Goal: Navigation & Orientation: Find specific page/section

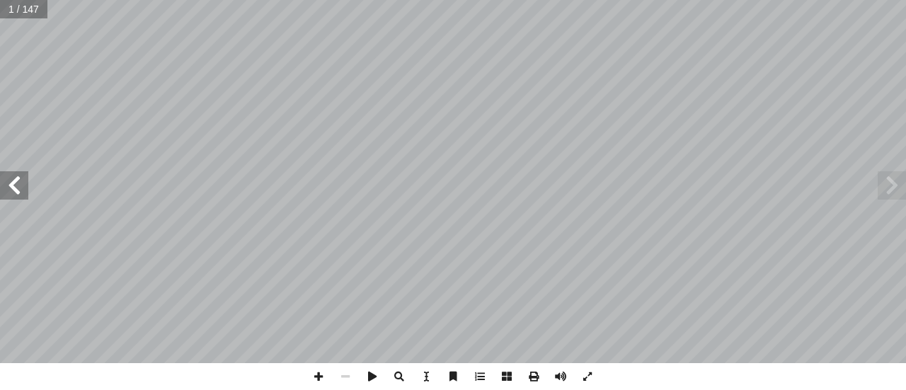
click at [18, 186] on span at bounding box center [14, 185] width 28 height 28
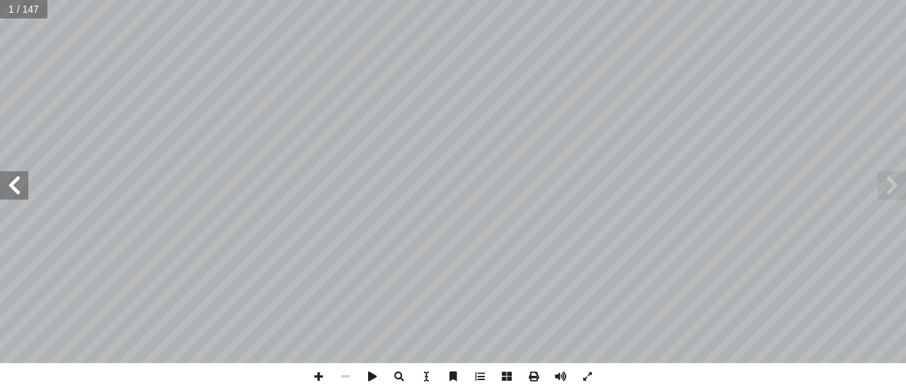
click at [18, 186] on span at bounding box center [14, 185] width 28 height 28
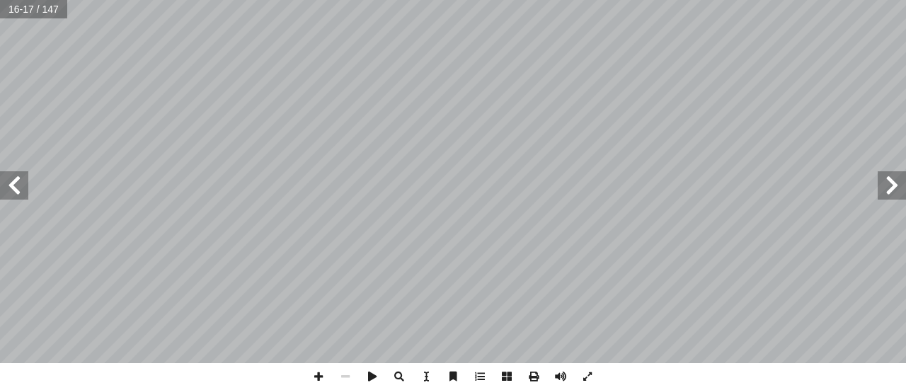
click at [18, 186] on span at bounding box center [14, 185] width 28 height 28
click at [0, 182] on span at bounding box center [14, 185] width 28 height 28
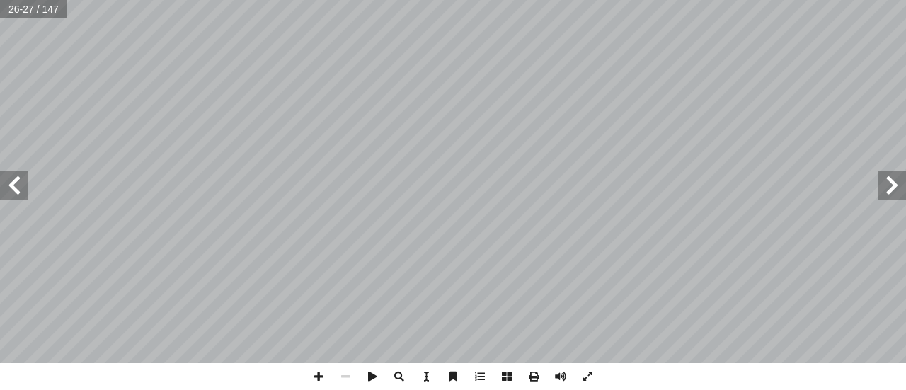
click at [0, 182] on span at bounding box center [14, 185] width 28 height 28
click at [897, 185] on span at bounding box center [892, 185] width 28 height 28
click at [352, 0] on html "الصفحة الرئيسية الصف الأول الصف الثاني الصف الثالث الصف الرابع الصف الخامس الصف…" at bounding box center [453, 64] width 906 height 129
click at [24, 194] on span at bounding box center [14, 185] width 28 height 28
click at [363, 0] on html "الصفحة الرئيسية الصف الأول الصف الثاني الصف الثالث الصف الرابع الصف الخامس الصف…" at bounding box center [453, 64] width 906 height 129
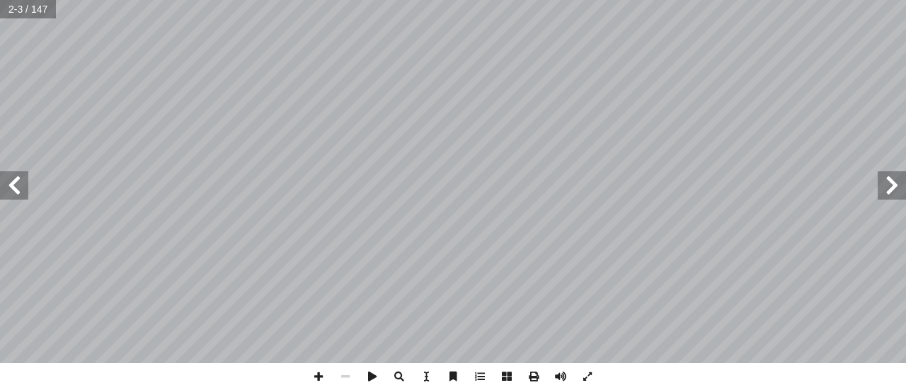
click at [905, 0] on html "الصفحة الرئيسية الصف الأول الصف الثاني الصف الثالث الصف الرابع الصف الخامس الصف…" at bounding box center [453, 64] width 906 height 129
click at [323, 0] on html "الصفحة الرئيسية الصف الأول الصف الثاني الصف الثالث الصف الرابع الصف الخامس الصف…" at bounding box center [453, 64] width 906 height 129
click at [271, 0] on html "الصفحة الرئيسية الصف الأول الصف الثاني الصف الثالث الصف الرابع الصف الخامس الصف…" at bounding box center [453, 64] width 906 height 129
